Goal: Transaction & Acquisition: Purchase product/service

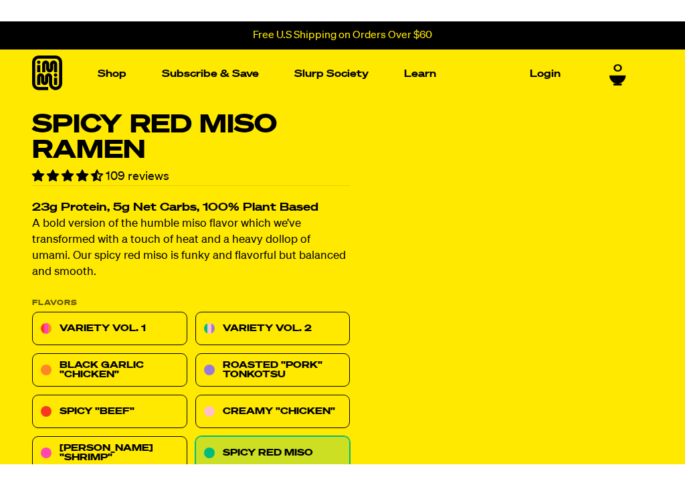
scroll to position [52, 0]
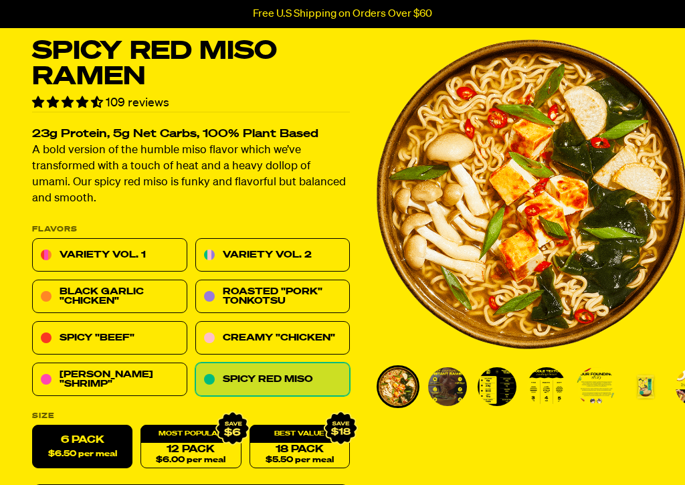
click at [622, 55] on img "1 of 7" at bounding box center [532, 194] width 310 height 310
click at [442, 379] on img "You can close this modal content with the ESC key" at bounding box center [344, 212] width 418 height 418
click at [403, 383] on img "You can close this modal content with the ESC key" at bounding box center [343, 212] width 418 height 418
click at [591, 386] on img "You can close this modal content with the ESC key" at bounding box center [342, 120] width 602 height 602
click at [119, 260] on div "You can close this modal content with the ESC key" at bounding box center [342, 211] width 685 height 423
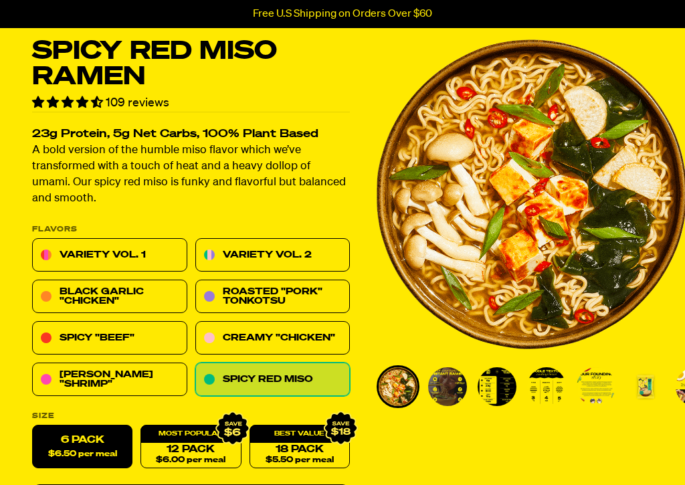
click at [265, 259] on link "Variety Vol. 2" at bounding box center [272, 255] width 155 height 33
